Goal: Obtain resource: Download file/media

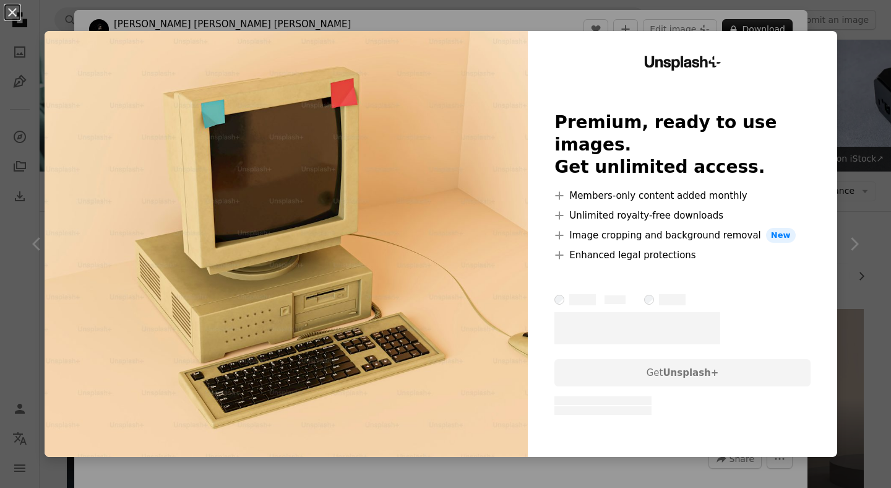
scroll to position [272, 0]
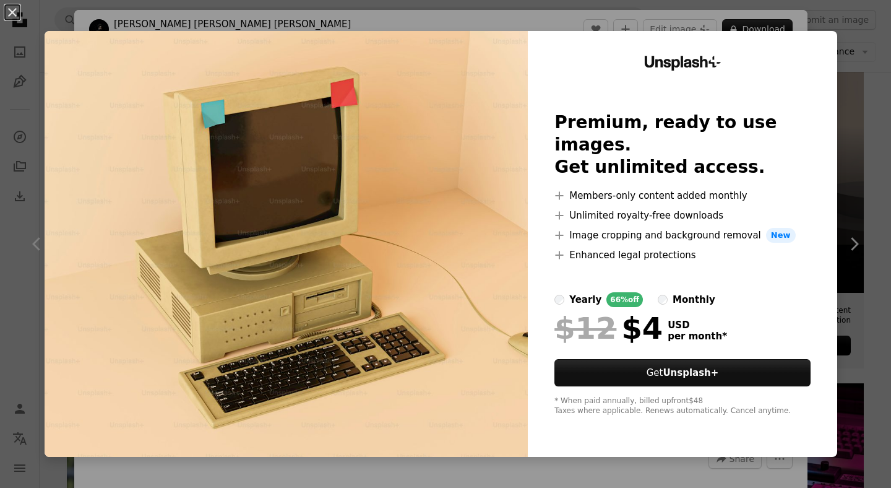
click at [686, 292] on div "monthly" at bounding box center [694, 299] width 43 height 15
click at [781, 24] on div "An X shape Unsplash+ Premium, ready to use images. Get unlimited access. A plus…" at bounding box center [445, 244] width 891 height 488
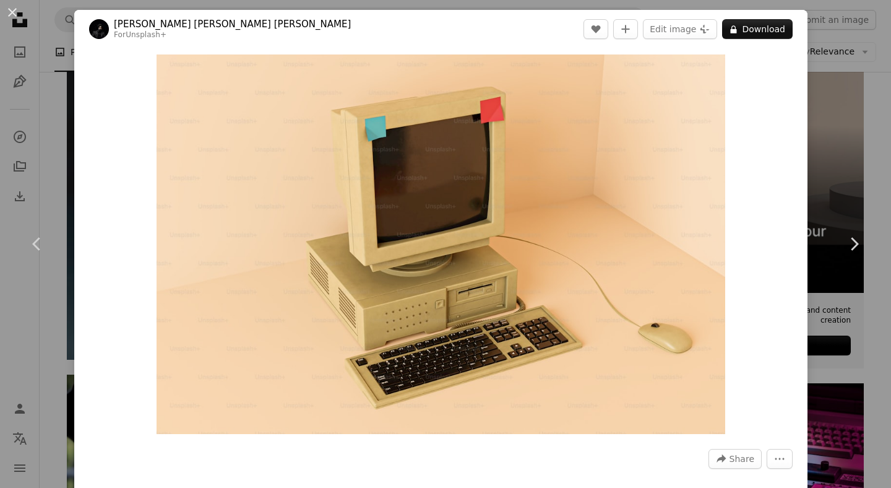
click at [852, 37] on div "An X shape Chevron left Chevron right [PERSON_NAME] [PERSON_NAME] [PERSON_NAME]…" at bounding box center [445, 244] width 891 height 488
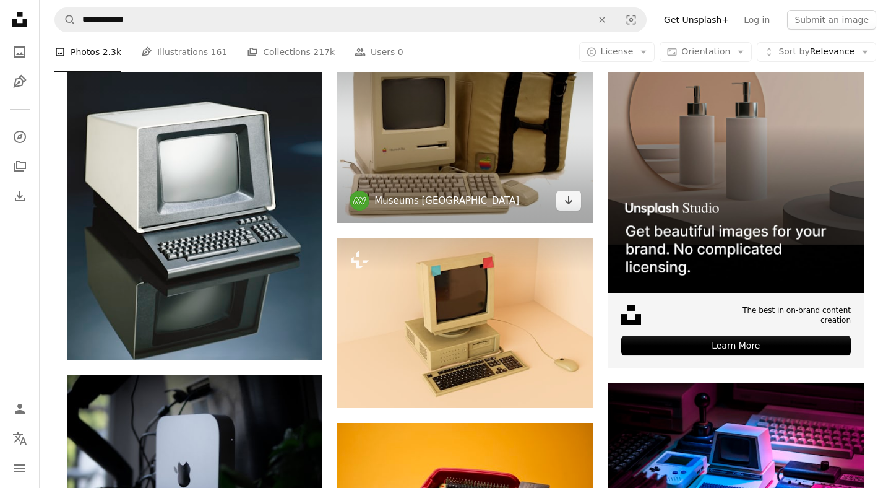
scroll to position [221, 0]
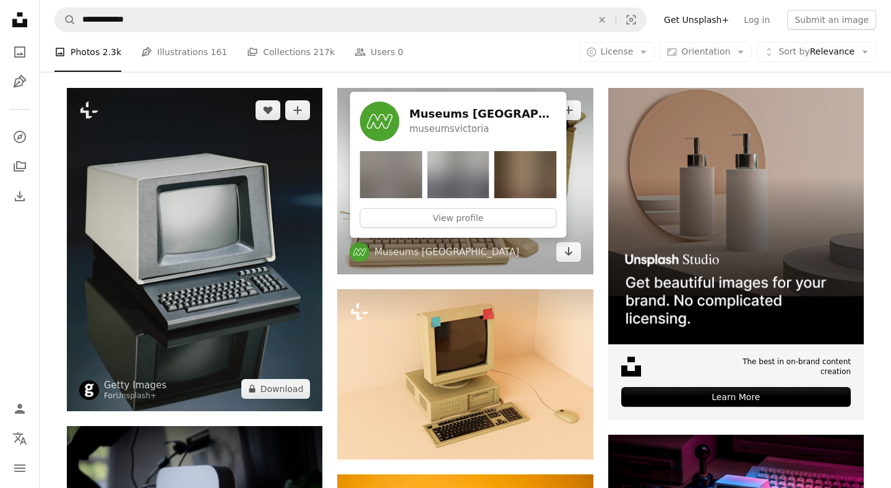
click at [211, 220] on img at bounding box center [195, 249] width 256 height 323
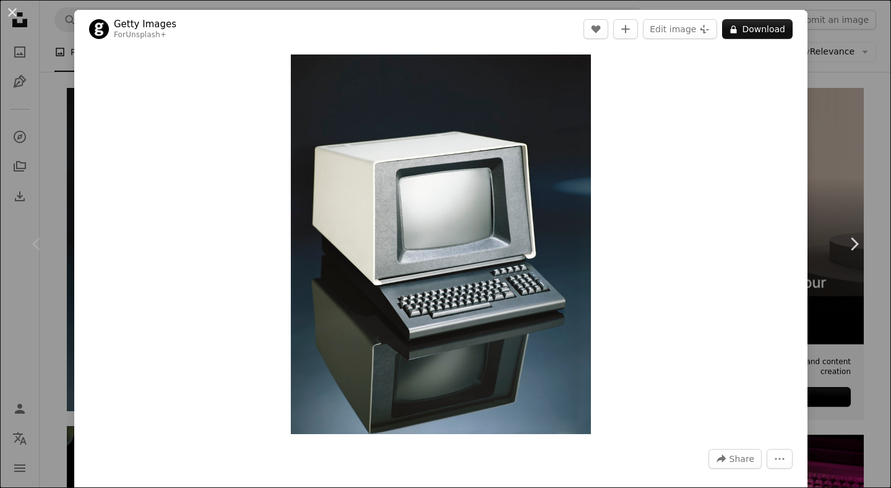
click at [857, 89] on div "An X shape Chevron left Chevron right Getty Images For Unsplash+ A heart A plus…" at bounding box center [445, 244] width 891 height 488
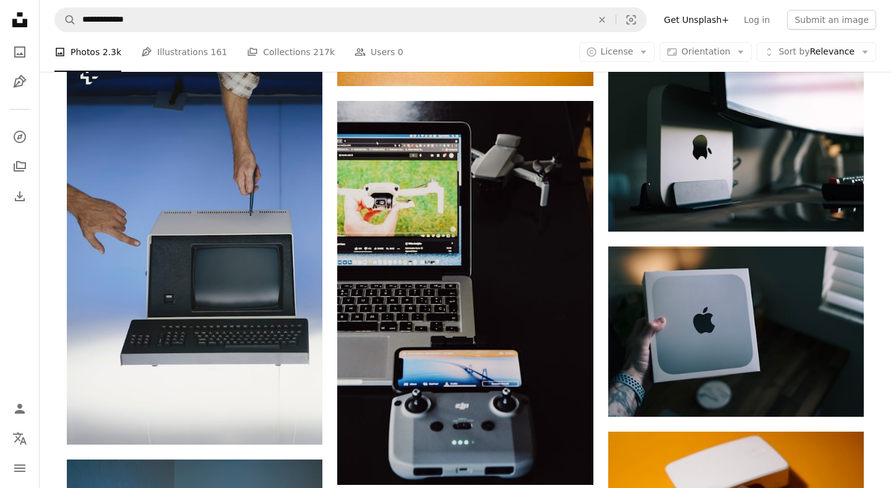
scroll to position [803, 0]
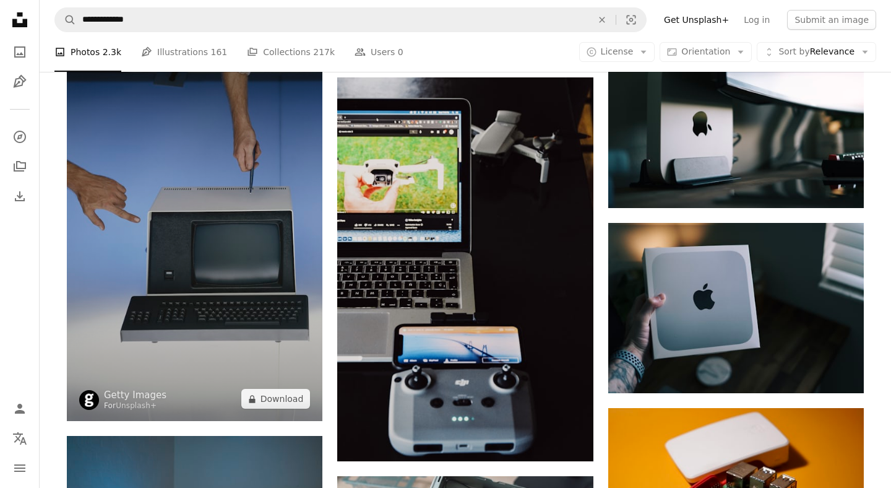
click at [238, 246] on img at bounding box center [195, 225] width 256 height 391
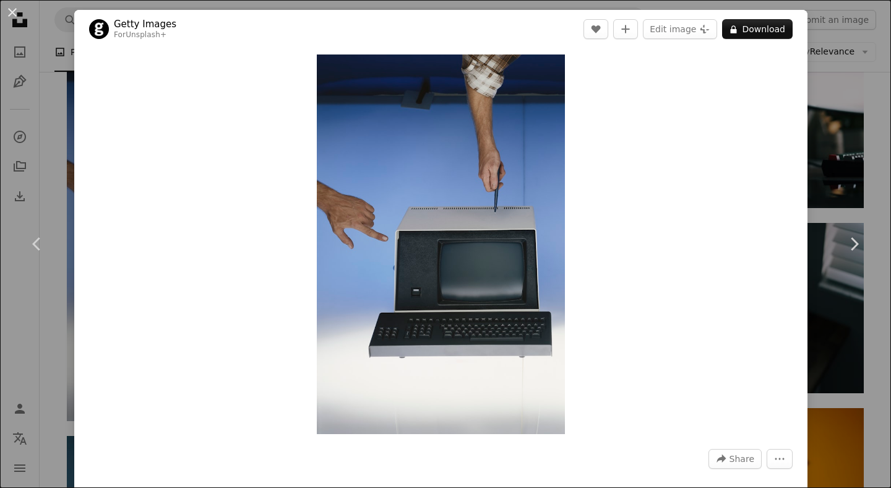
click at [861, 92] on div "An X shape Chevron left Chevron right Getty Images For Unsplash+ A heart A plus…" at bounding box center [445, 244] width 891 height 488
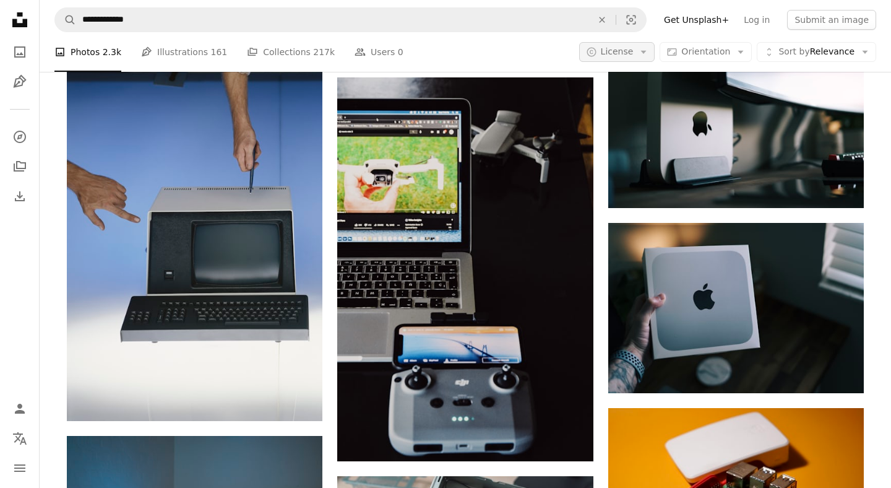
click at [634, 55] on span "License" at bounding box center [617, 51] width 33 height 10
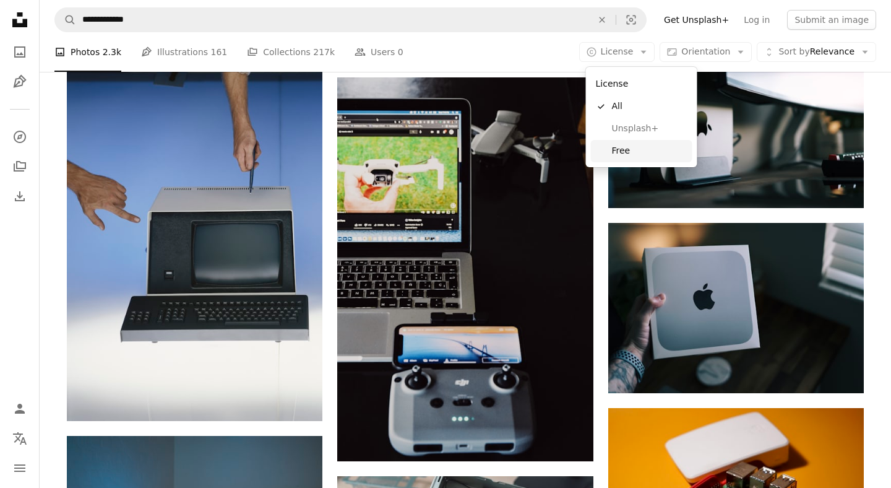
click at [638, 149] on span "Free" at bounding box center [650, 151] width 76 height 12
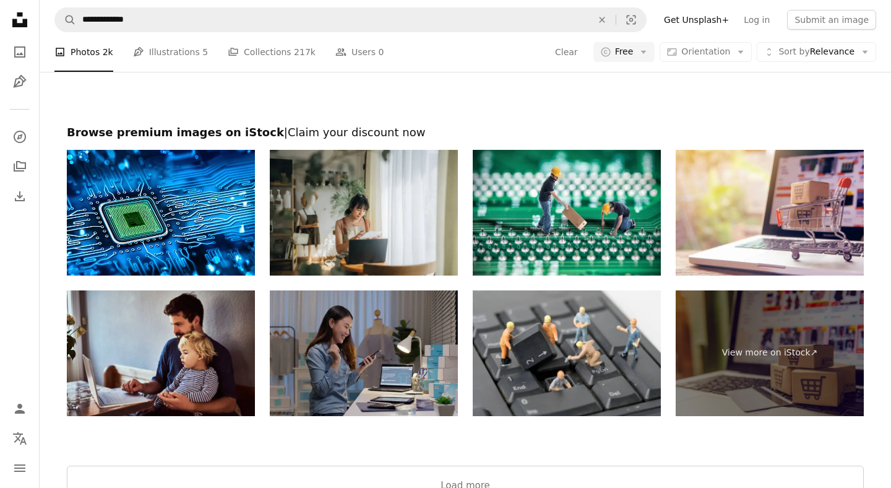
scroll to position [2006, 0]
